Goal: Check status: Check status

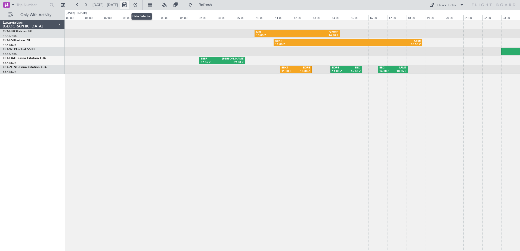
click at [129, 5] on button at bounding box center [124, 5] width 9 height 9
select select "9"
select select "2025"
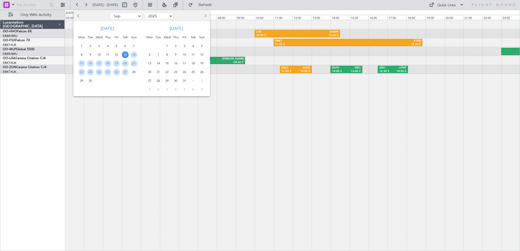
click at [125, 55] on span "13" at bounding box center [125, 54] width 7 height 7
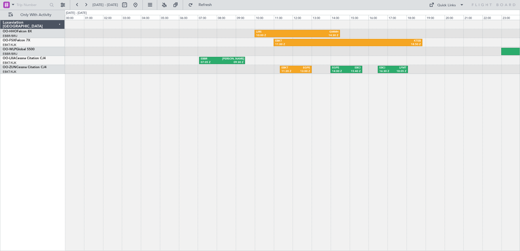
click at [125, 55] on div at bounding box center [292, 51] width 455 height 9
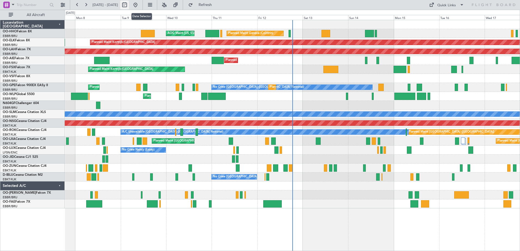
click at [129, 5] on button at bounding box center [124, 5] width 9 height 9
select select "9"
select select "2025"
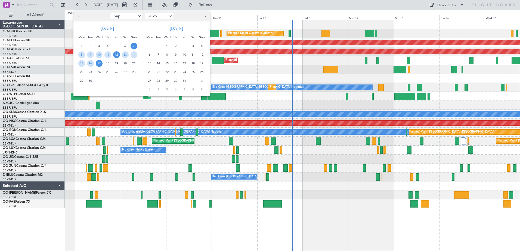
click at [115, 55] on span "12" at bounding box center [116, 54] width 7 height 7
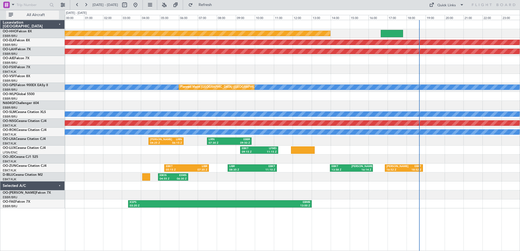
click at [32, 15] on span "All Aircraft" at bounding box center [35, 15] width 43 height 4
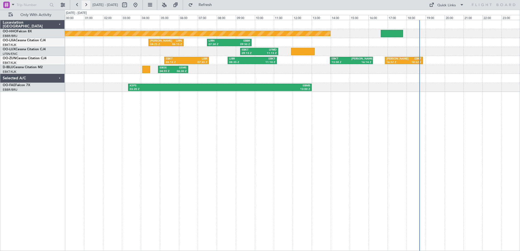
click at [87, 3] on button at bounding box center [86, 5] width 9 height 9
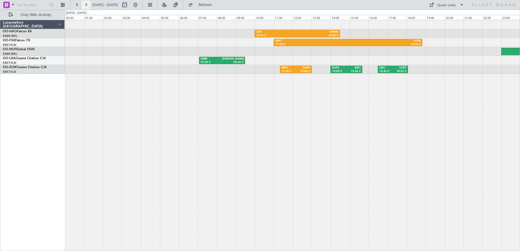
click at [86, 4] on button at bounding box center [86, 5] width 9 height 9
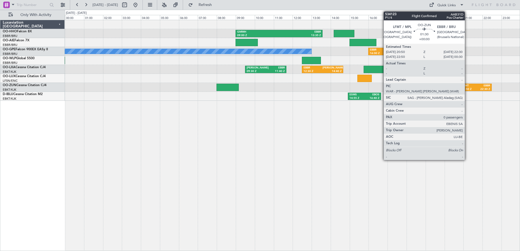
click at [467, 88] on div "20:50 Z" at bounding box center [469, 90] width 14 height 4
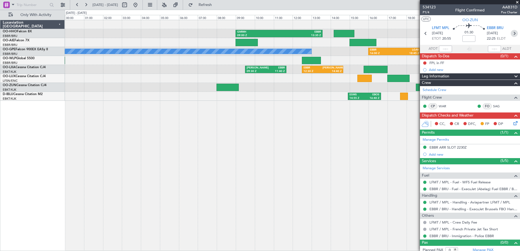
click at [512, 33] on icon at bounding box center [514, 33] width 7 height 7
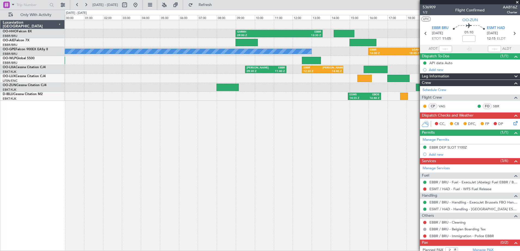
click at [516, 1] on span at bounding box center [517, 2] width 5 height 5
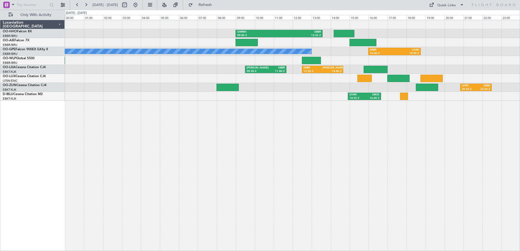
type input "0"
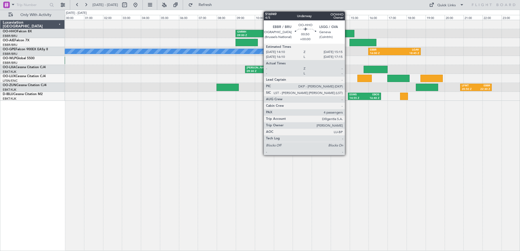
click at [347, 32] on div at bounding box center [344, 33] width 21 height 7
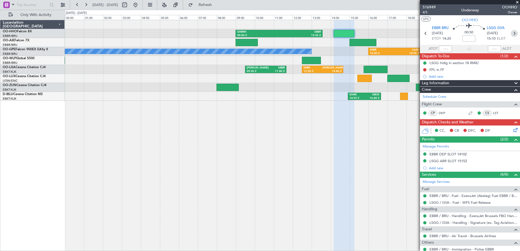
click at [512, 33] on icon at bounding box center [514, 33] width 7 height 7
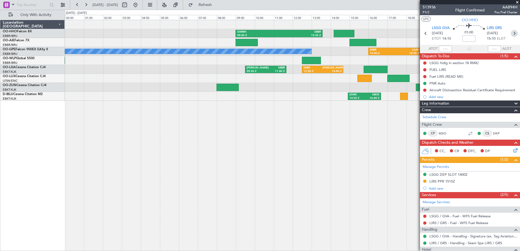
click at [512, 33] on icon at bounding box center [514, 33] width 7 height 7
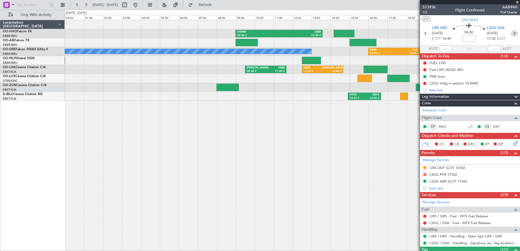
click at [512, 33] on icon at bounding box center [514, 33] width 7 height 7
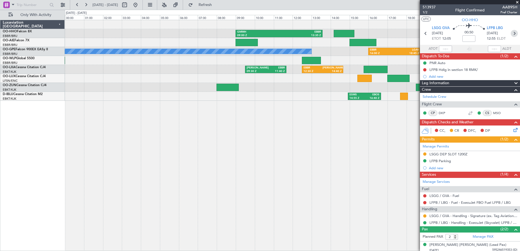
click at [512, 33] on icon at bounding box center [514, 33] width 7 height 7
type input "1"
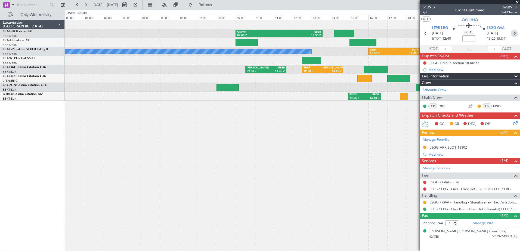
click at [516, 34] on icon at bounding box center [514, 33] width 7 height 7
